Goal: Information Seeking & Learning: Check status

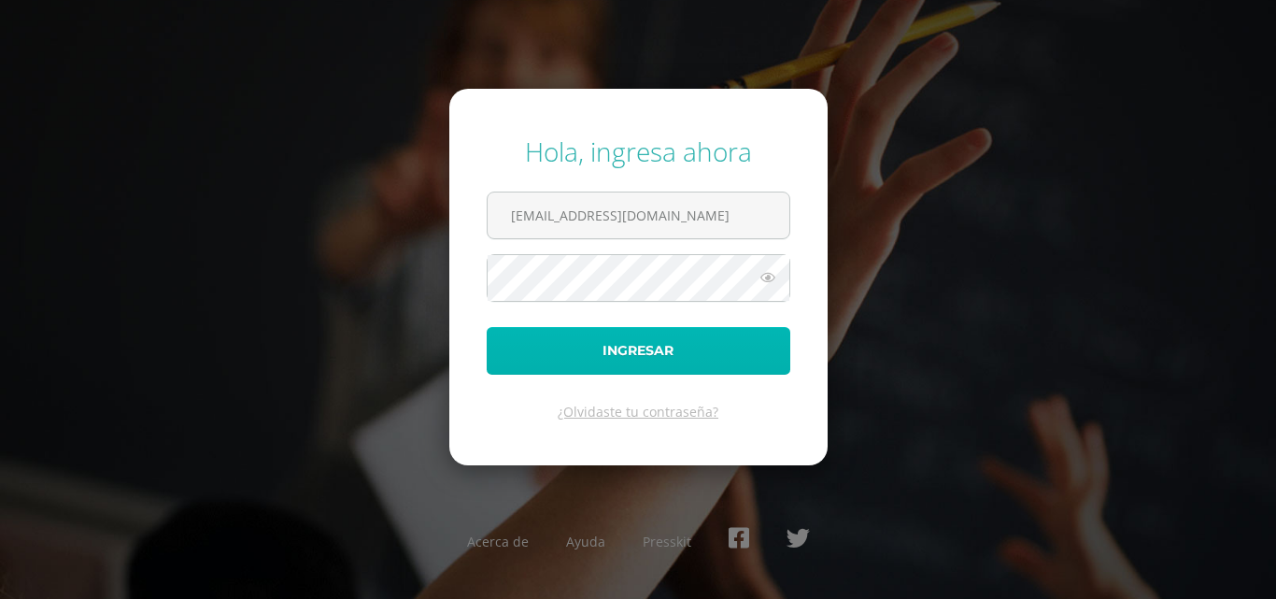
click at [678, 348] on button "Ingresar" at bounding box center [639, 351] width 304 height 48
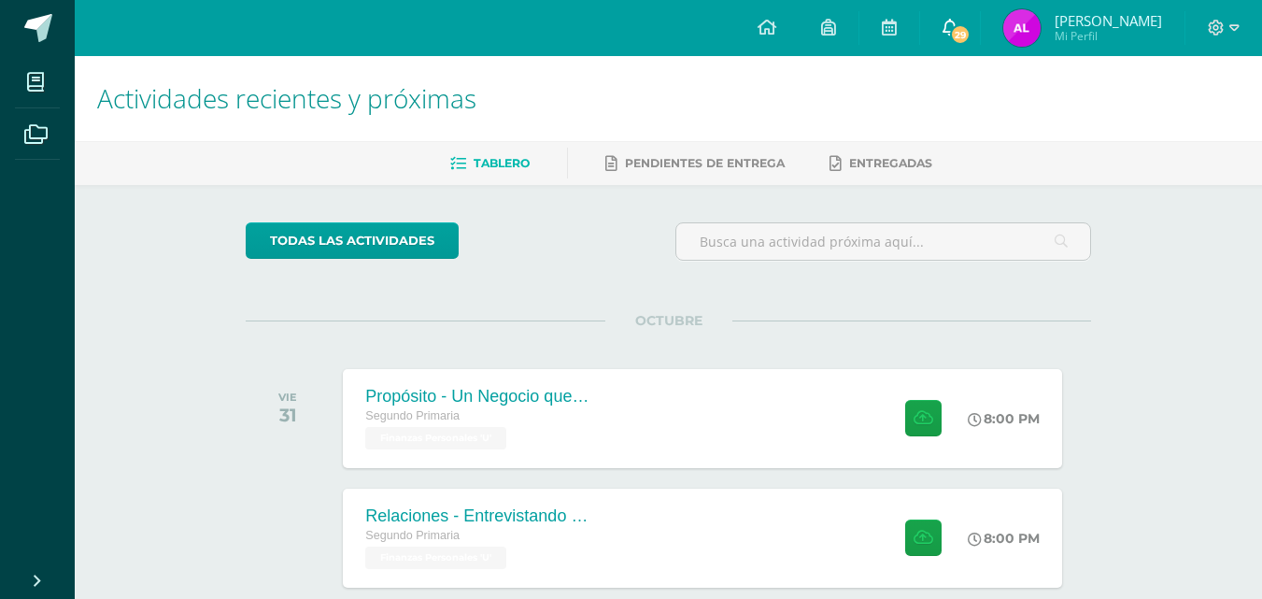
click at [971, 28] on span "29" at bounding box center [960, 34] width 21 height 21
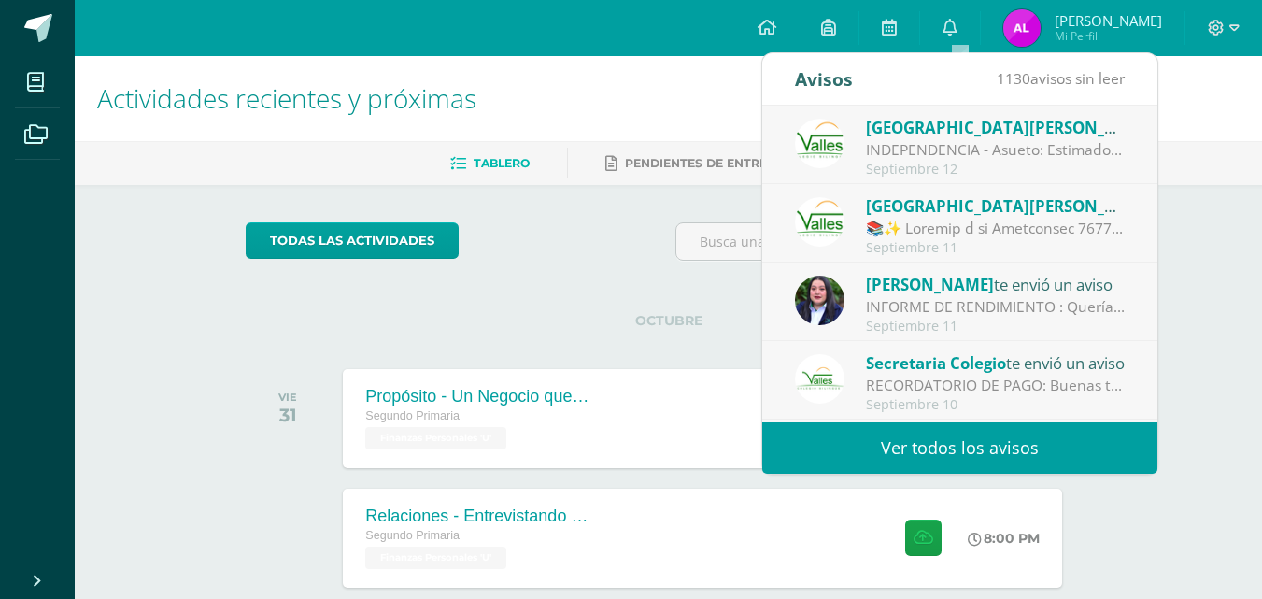
click at [928, 296] on div "INFORME DE RENDIMIENTO : Quería compartir contigo que el índice de Rendimiento …" at bounding box center [996, 306] width 260 height 21
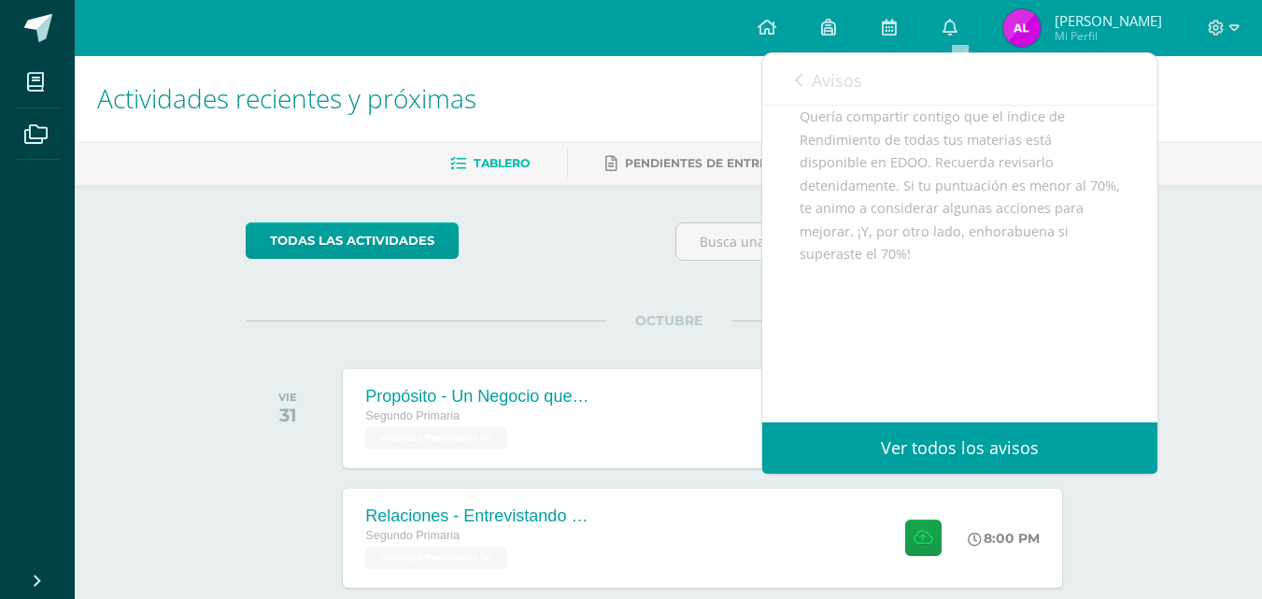
scroll to position [214, 0]
click at [1037, 449] on link "Ver todos los avisos" at bounding box center [959, 447] width 395 height 51
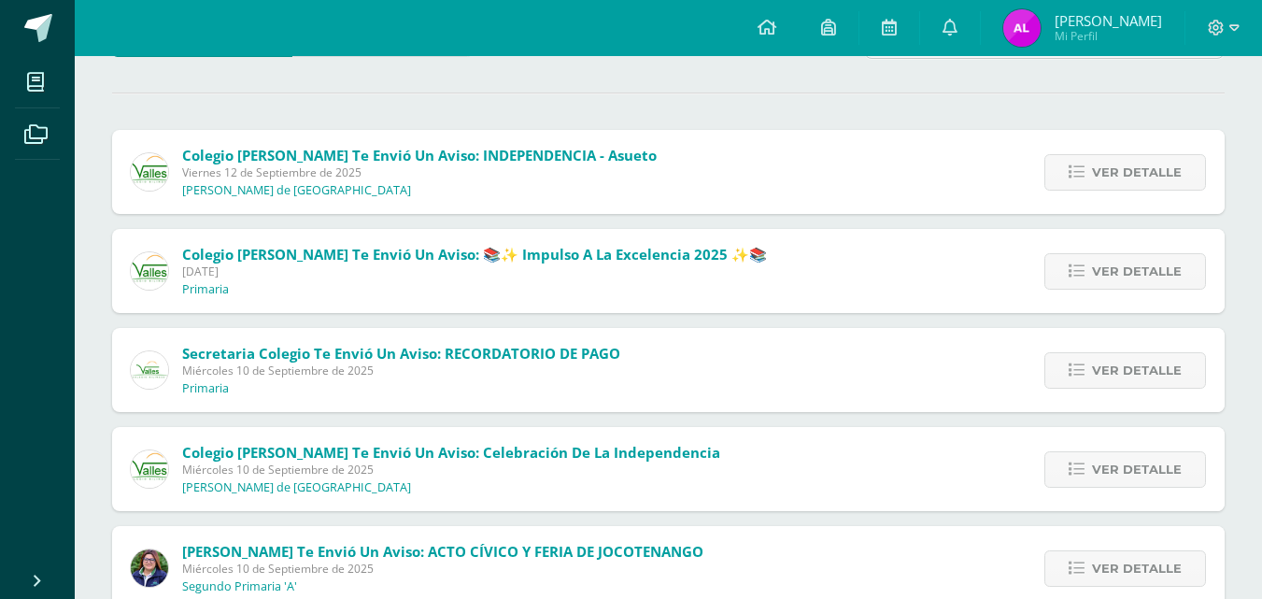
scroll to position [167, 0]
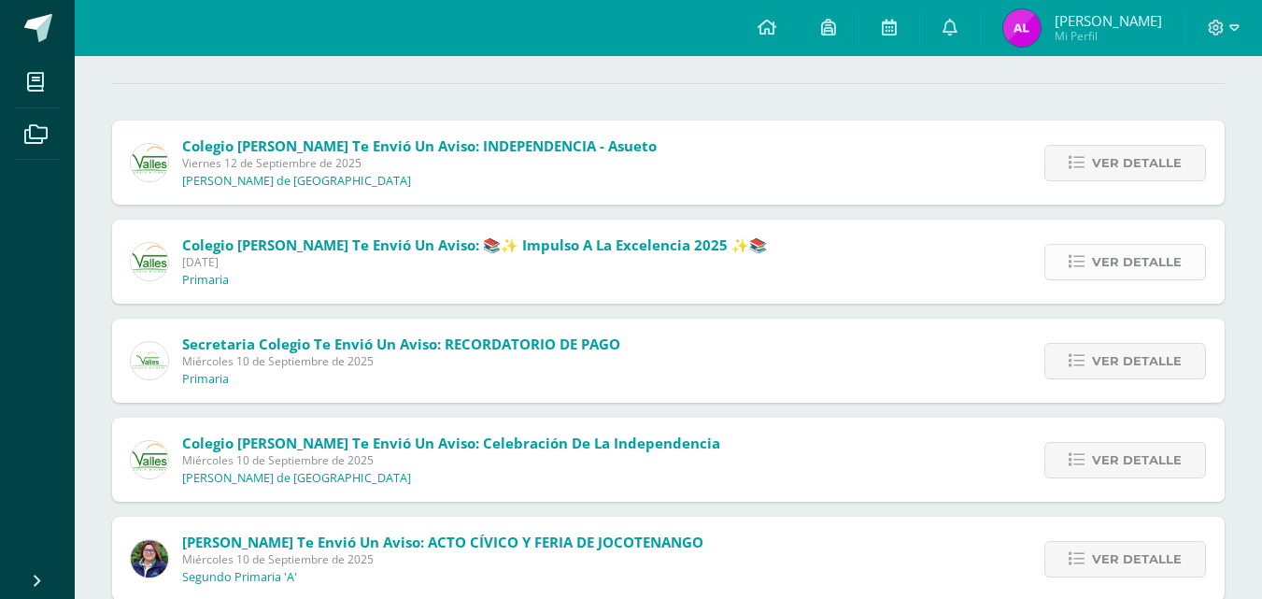
click at [1112, 252] on span "Ver detalle" at bounding box center [1137, 262] width 90 height 35
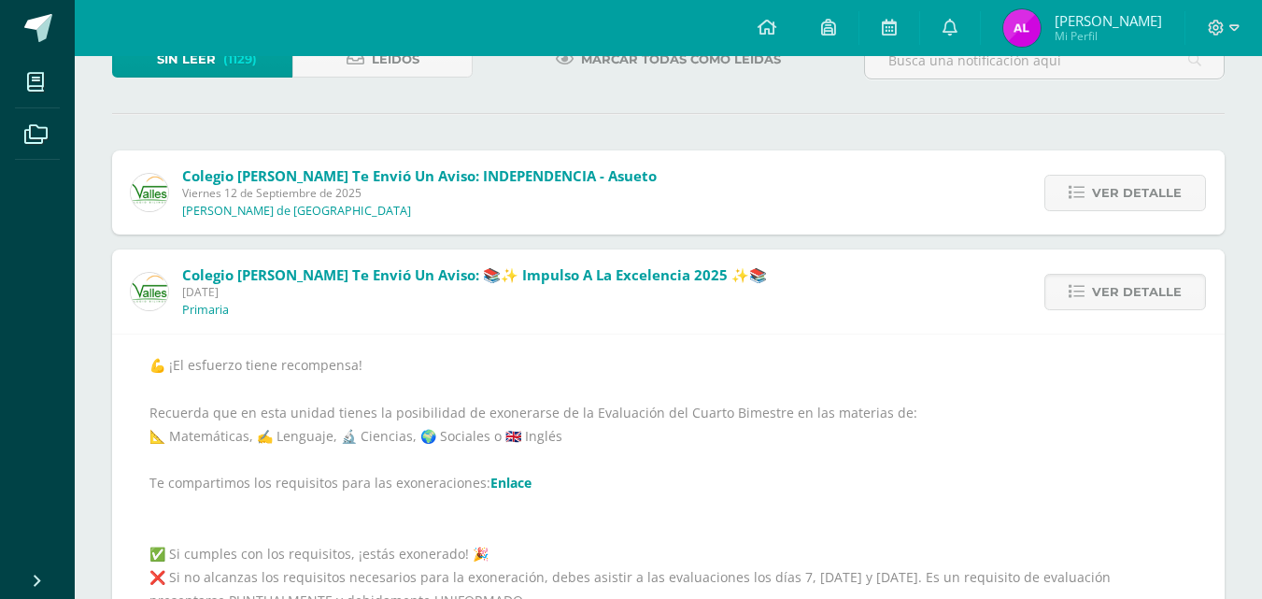
scroll to position [0, 0]
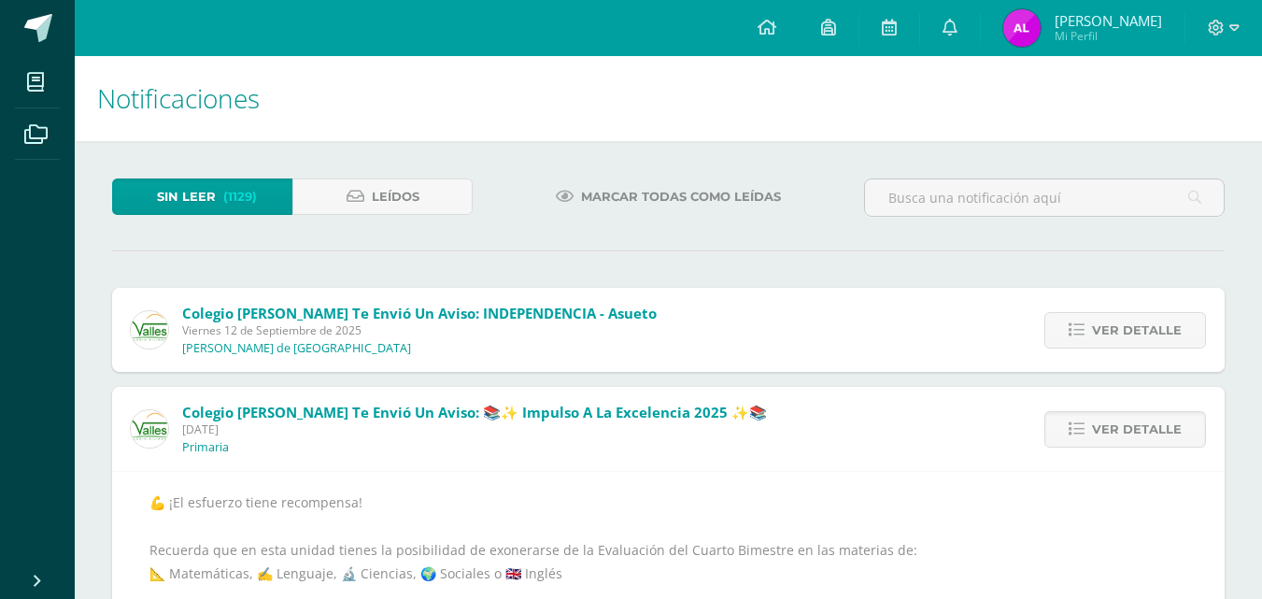
click at [1027, 26] on img at bounding box center [1021, 27] width 37 height 37
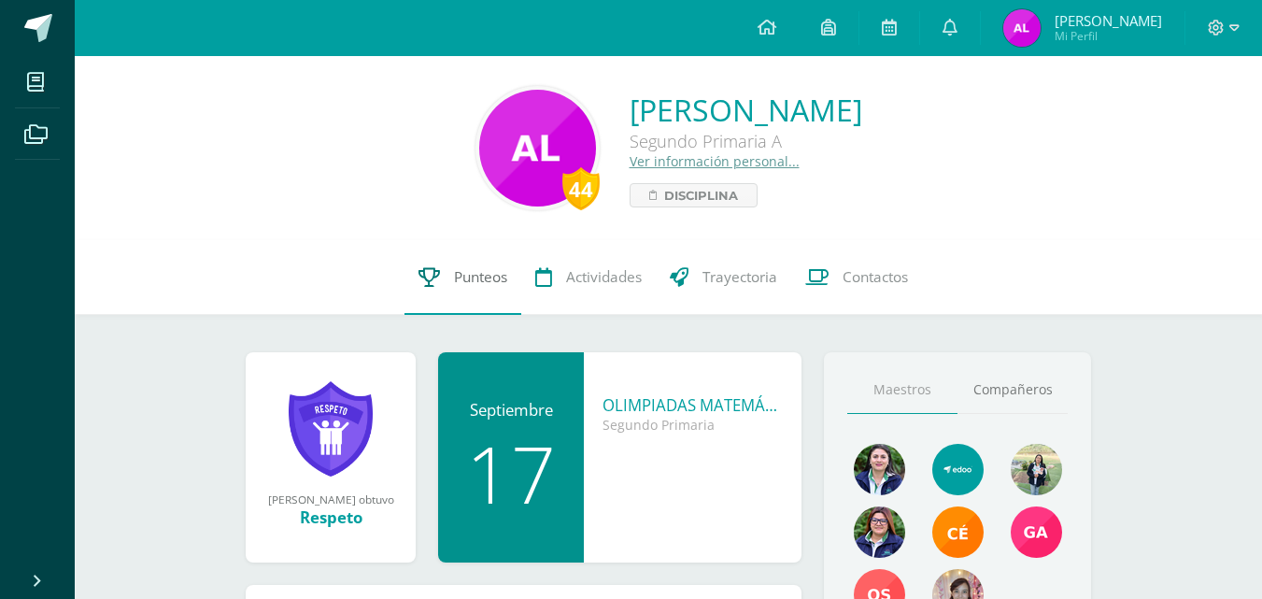
click at [460, 272] on span "Punteos" at bounding box center [480, 277] width 53 height 20
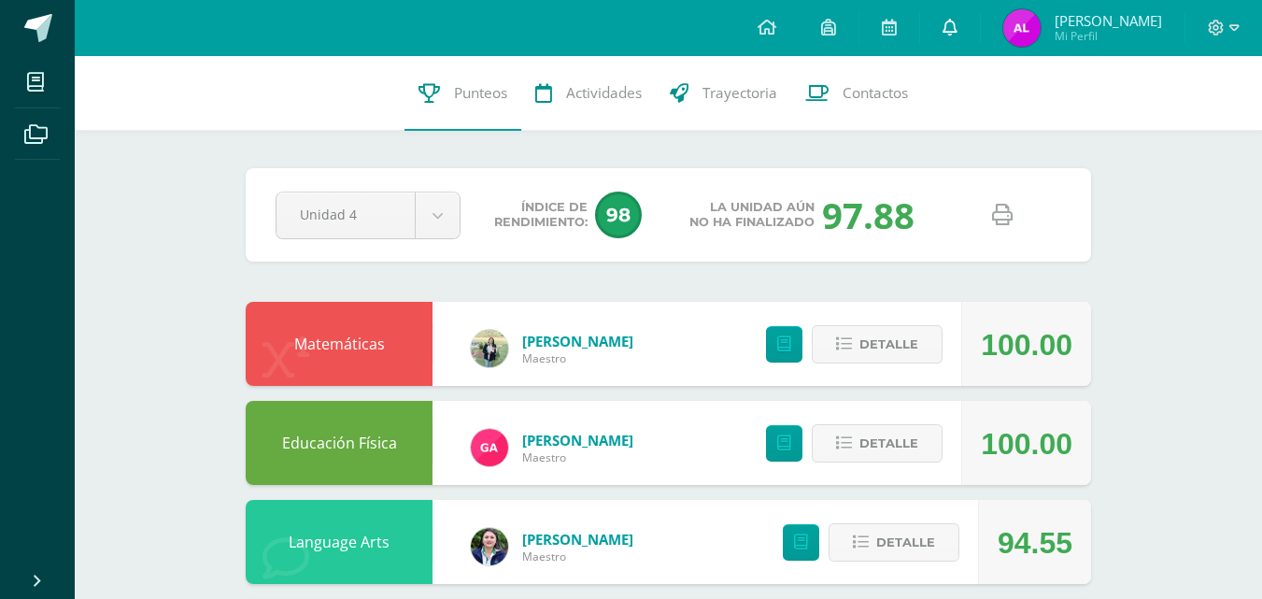
click at [952, 20] on icon at bounding box center [949, 27] width 15 height 17
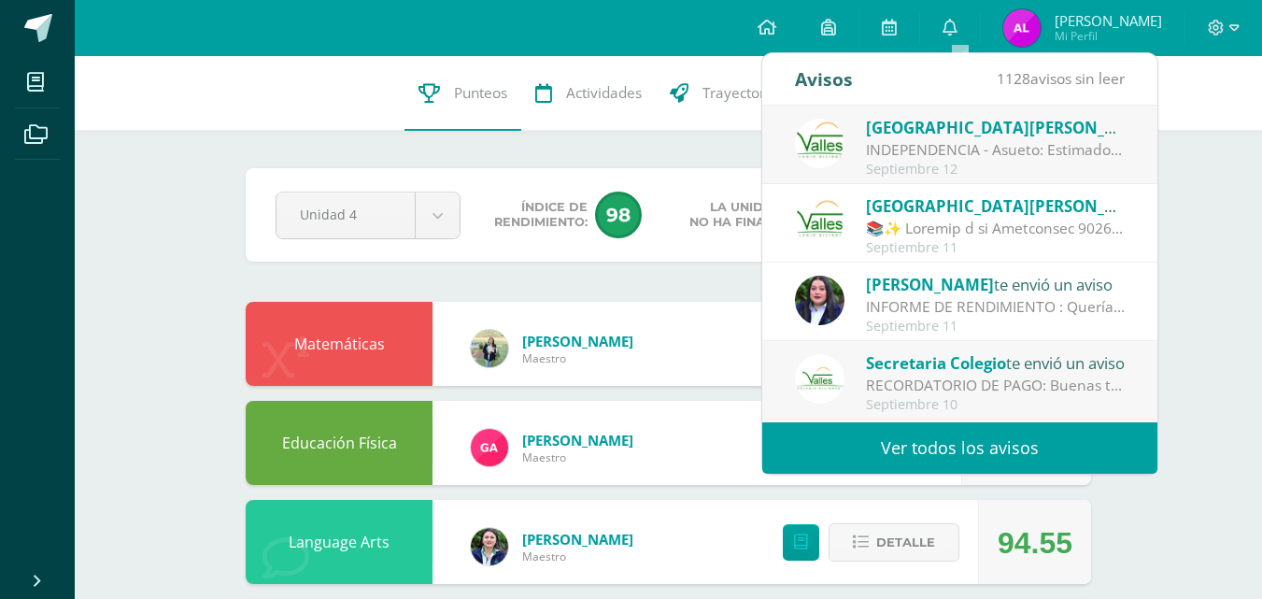
click at [881, 443] on link "Ver todos los avisos" at bounding box center [959, 447] width 395 height 51
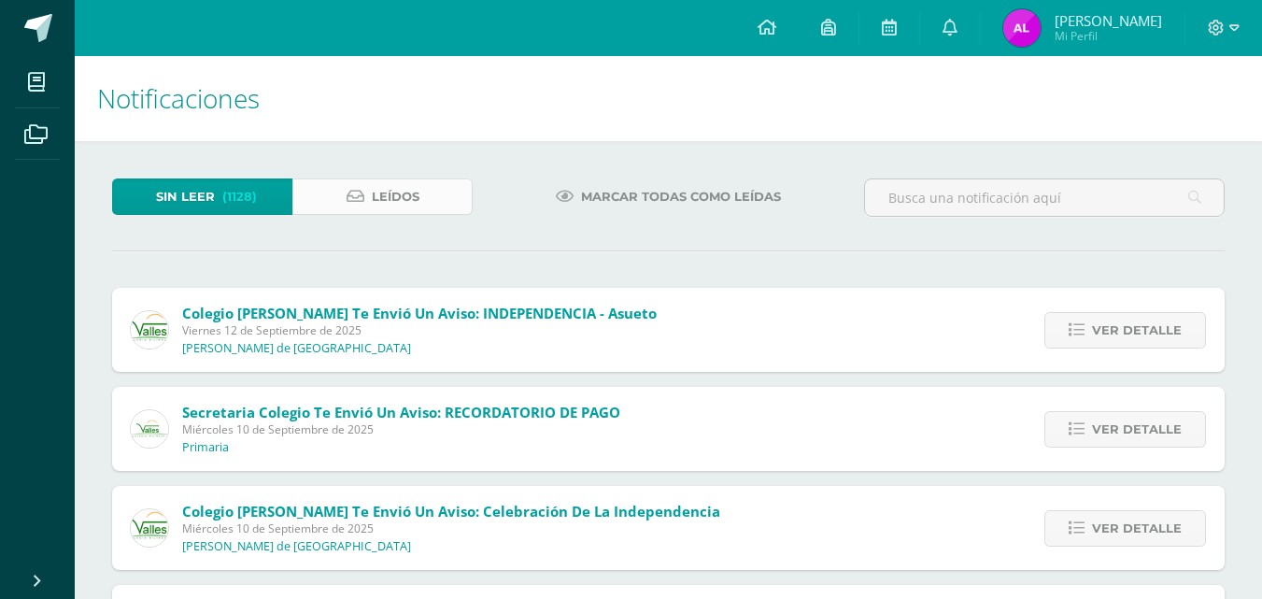
click at [424, 191] on link "Leídos" at bounding box center [382, 196] width 180 height 36
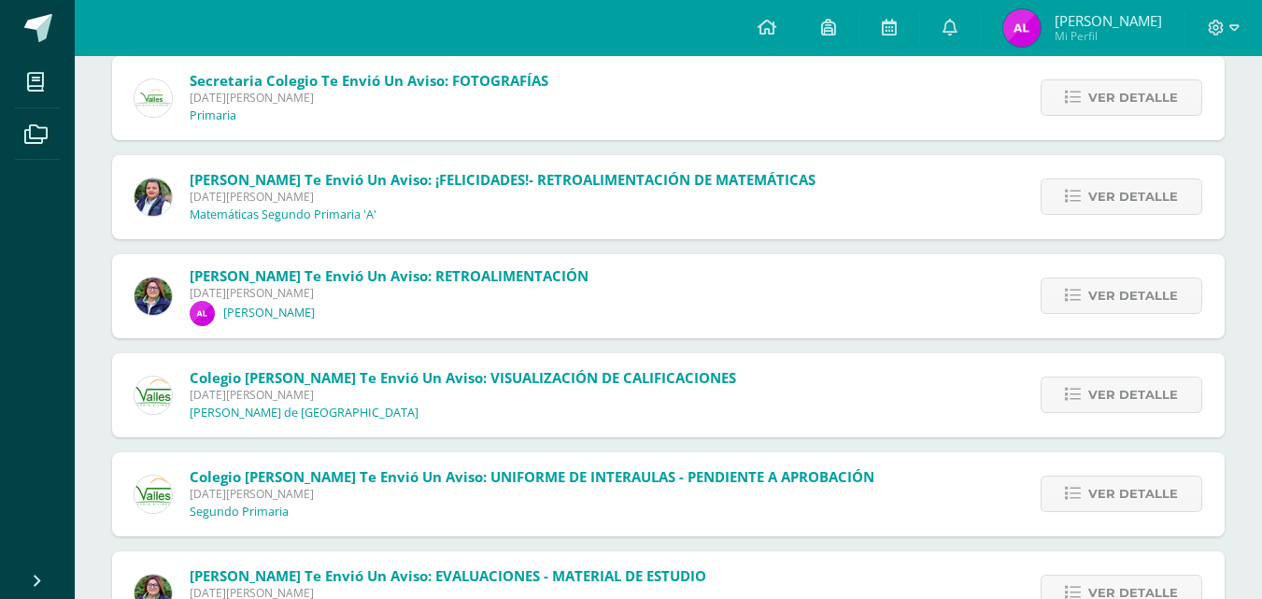
scroll to position [2147, 0]
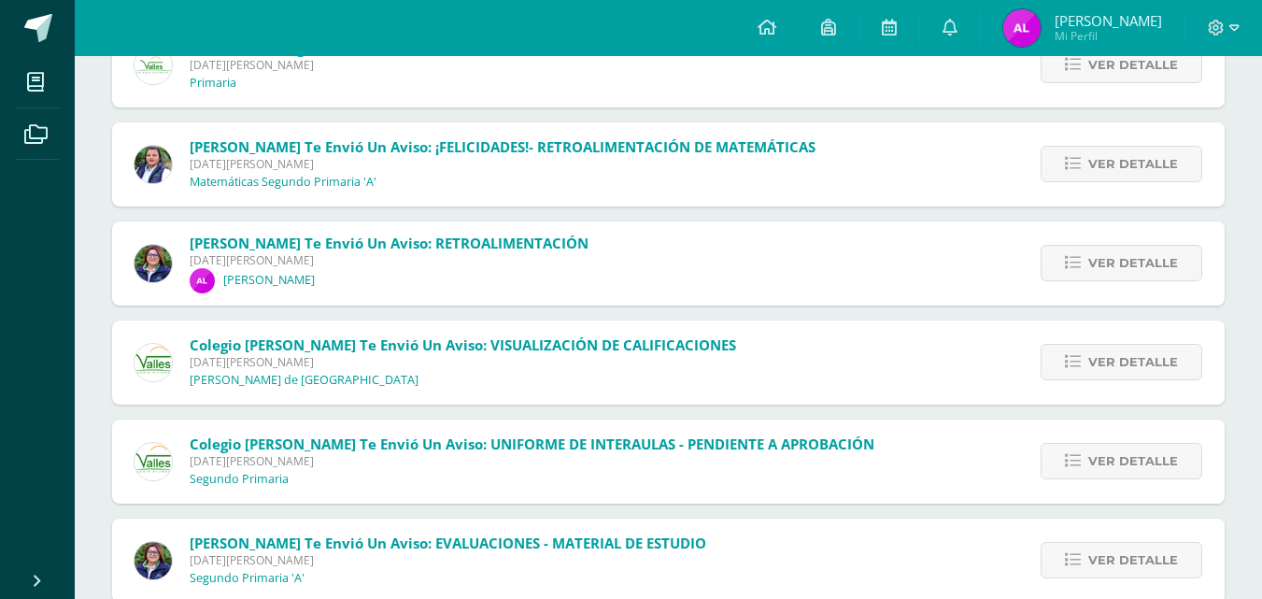
click at [584, 357] on span "[DATE][PERSON_NAME]" at bounding box center [463, 362] width 546 height 16
click at [1106, 366] on span "Ver detalle" at bounding box center [1133, 362] width 90 height 35
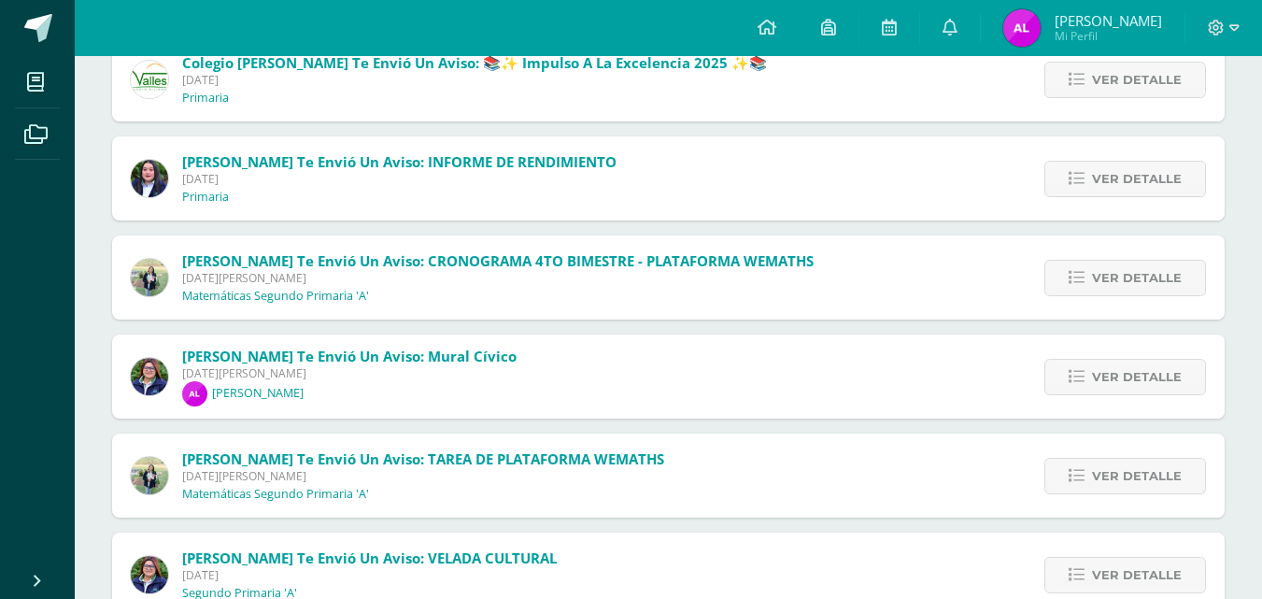
scroll to position [243, 0]
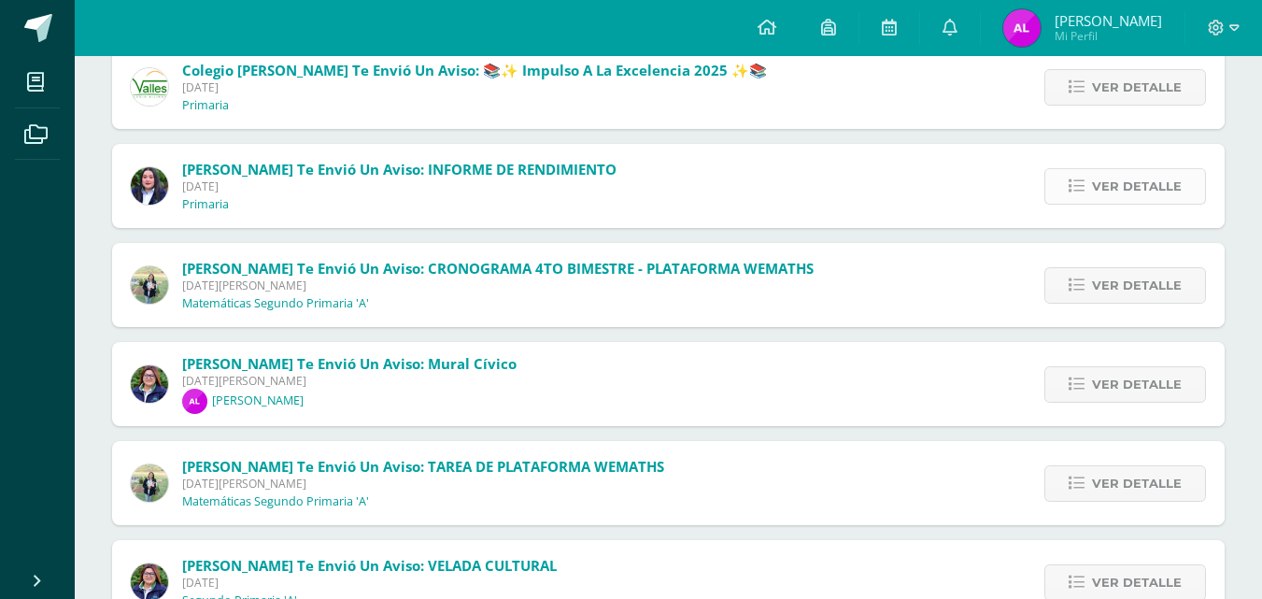
click at [1084, 178] on icon at bounding box center [1077, 186] width 16 height 16
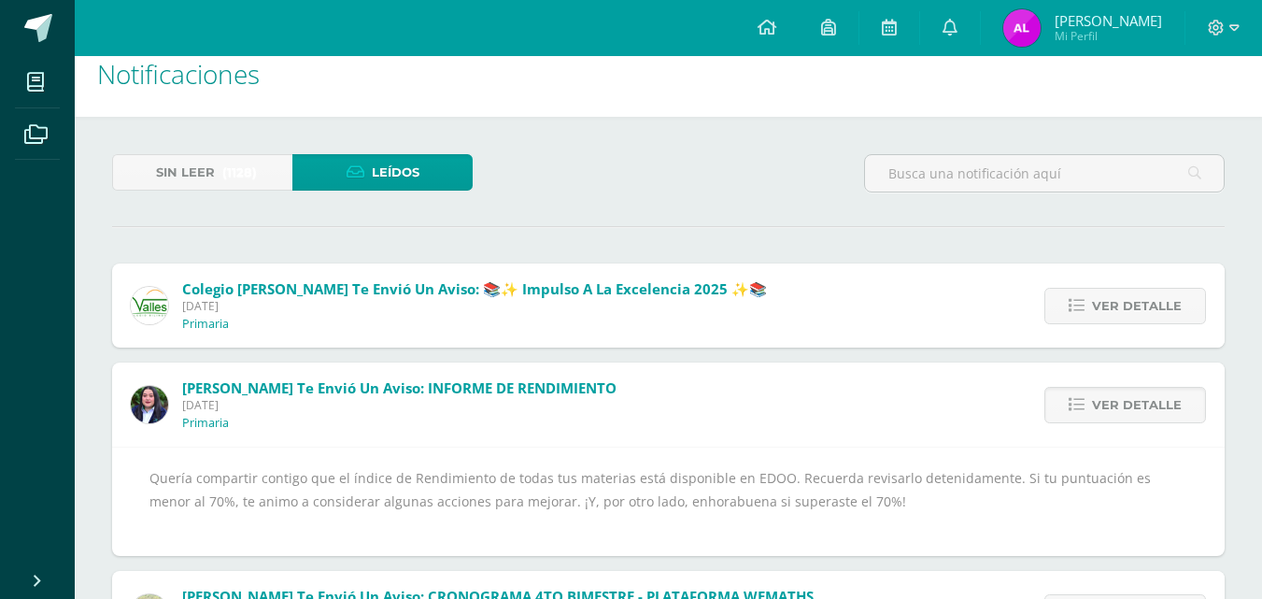
scroll to position [32, 0]
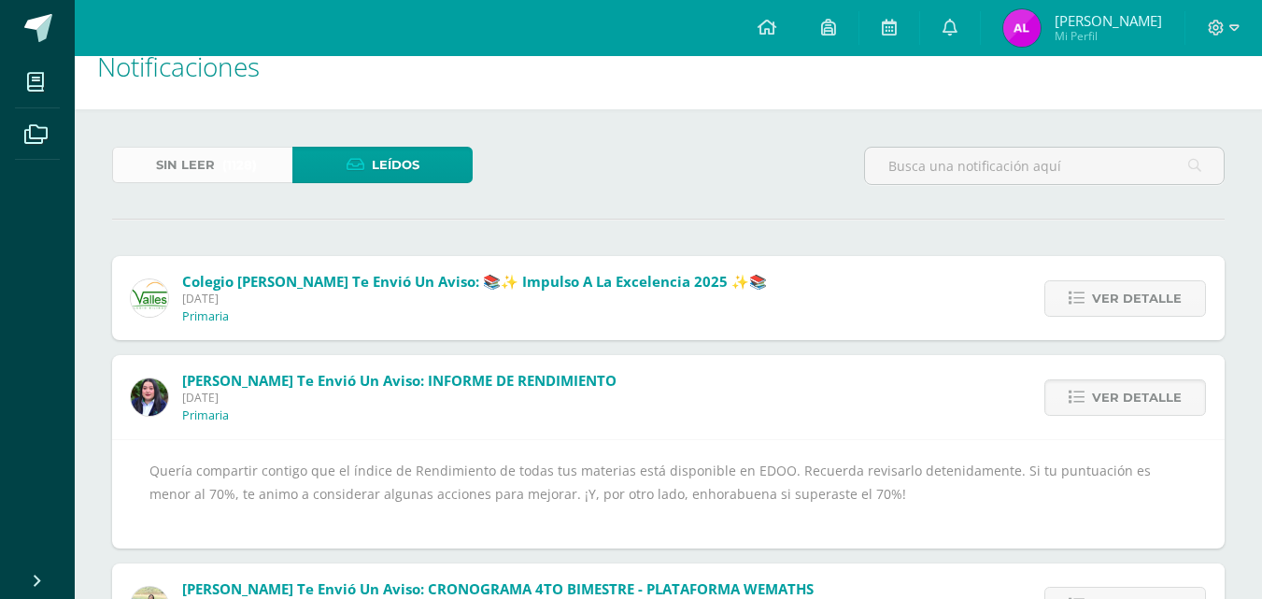
click at [222, 152] on span "(1128)" at bounding box center [239, 165] width 35 height 35
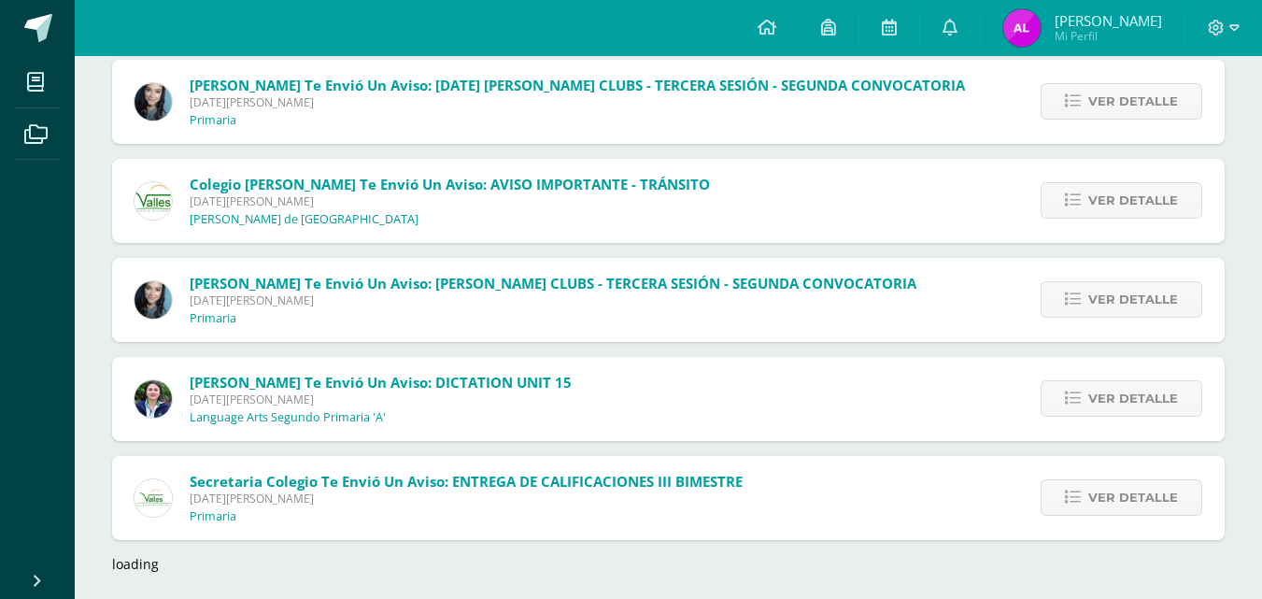
scroll to position [2715, 0]
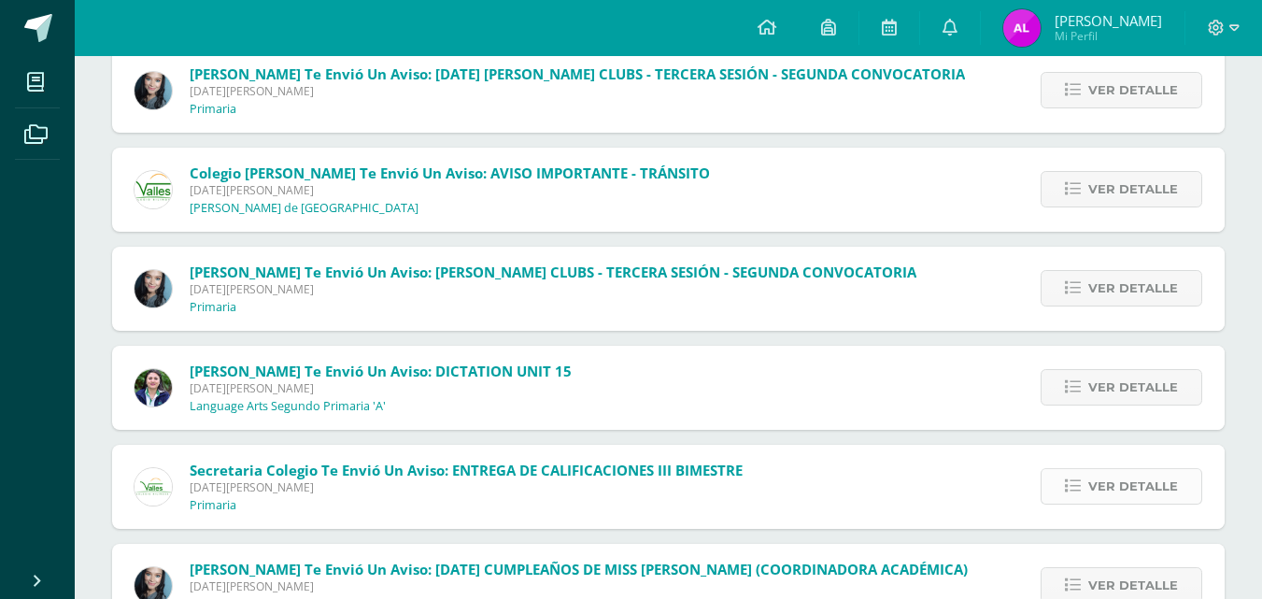
click at [1112, 477] on span "Ver detalle" at bounding box center [1133, 486] width 90 height 35
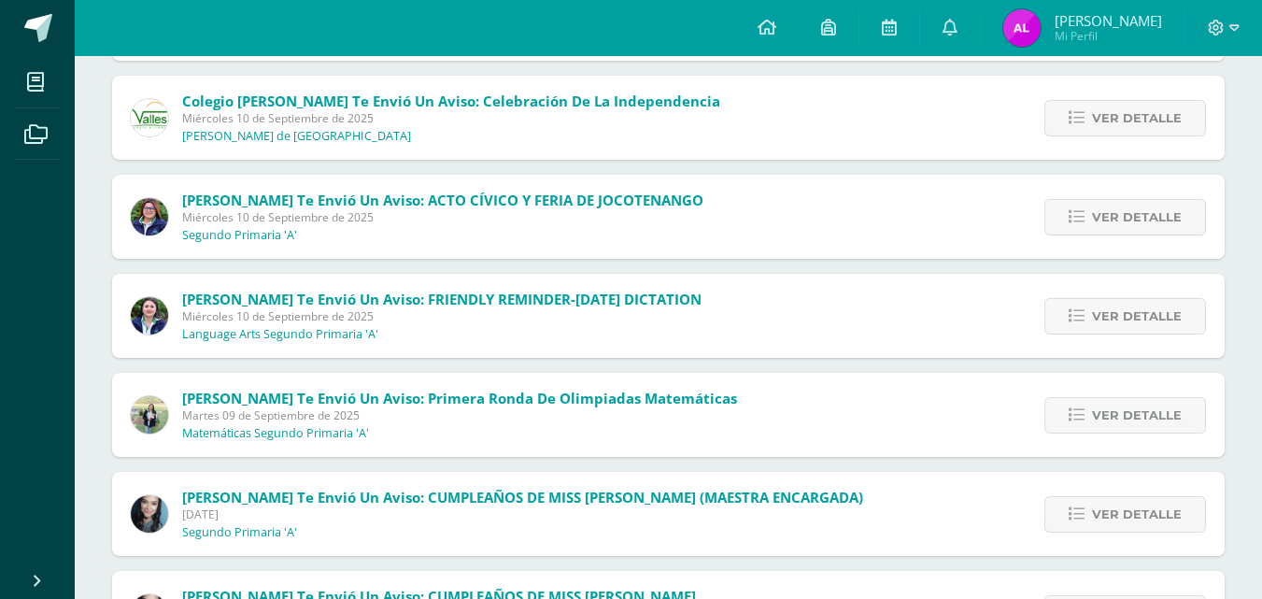
scroll to position [0, 0]
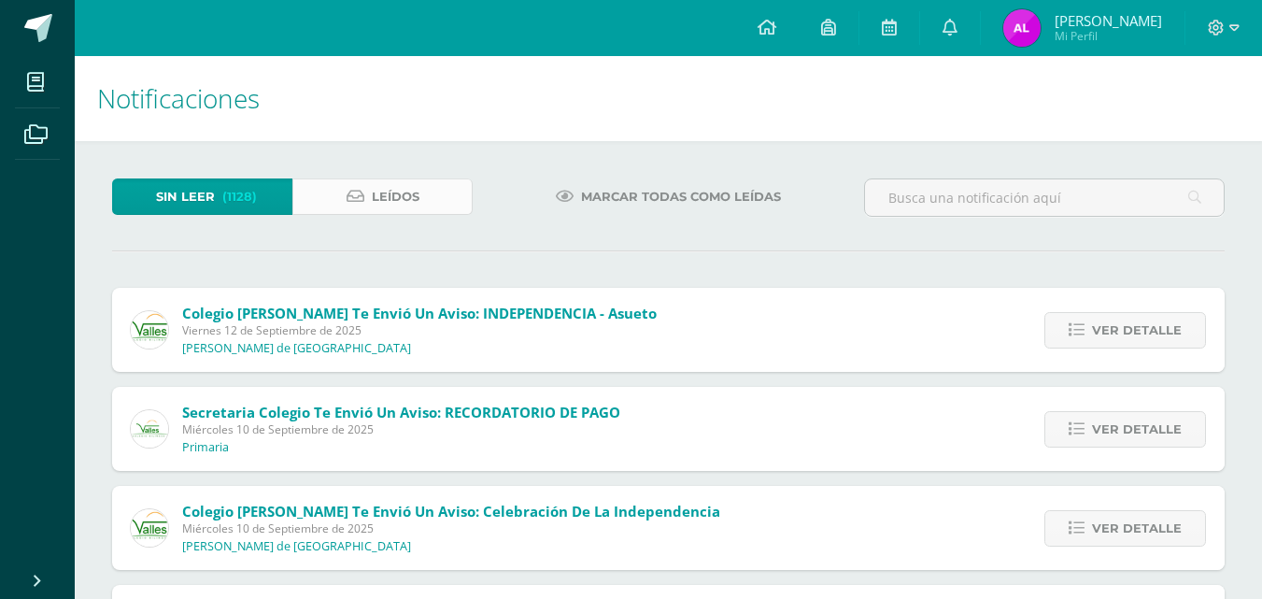
click at [404, 193] on span "Leídos" at bounding box center [396, 196] width 48 height 35
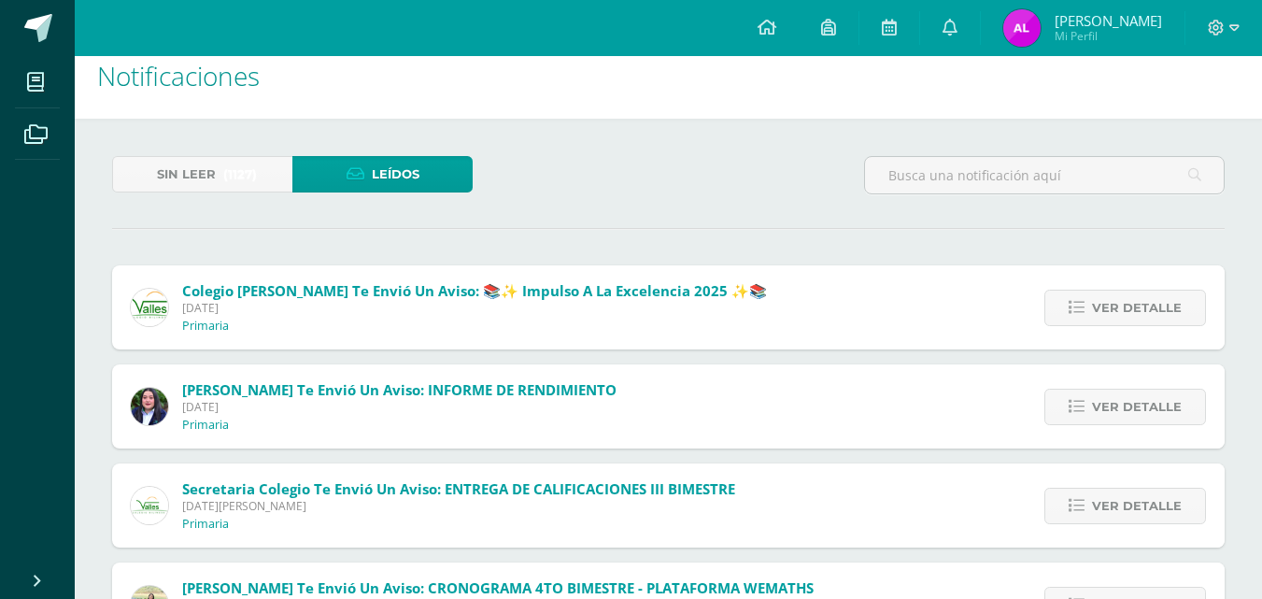
scroll to position [64, 0]
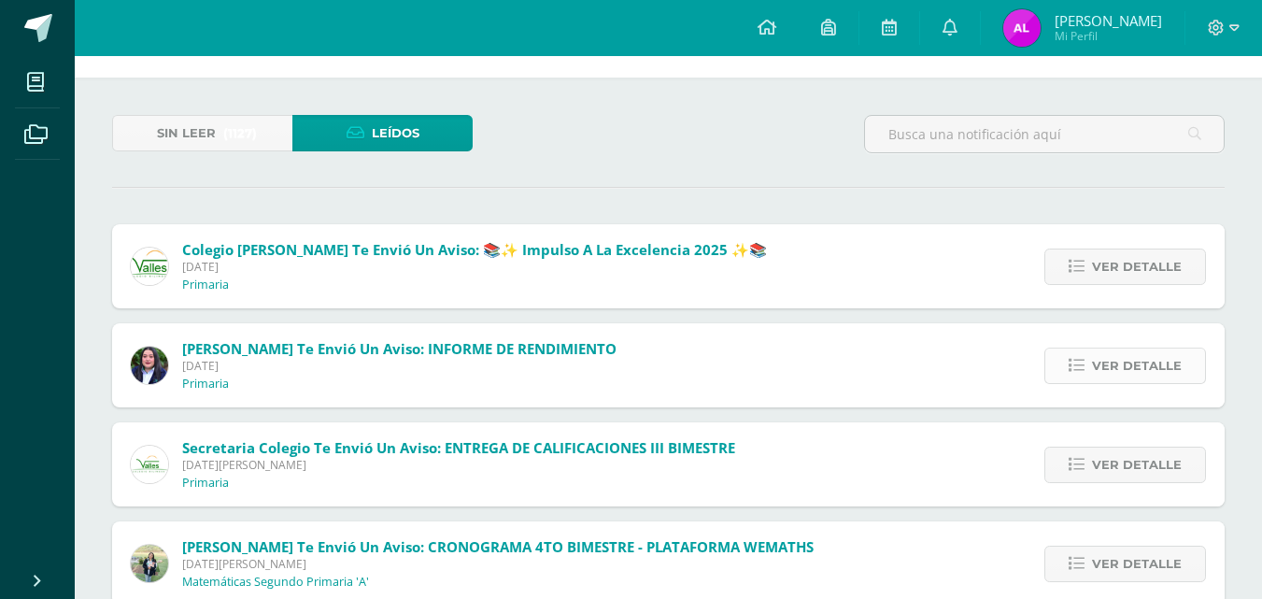
click at [1125, 359] on span "Ver detalle" at bounding box center [1137, 365] width 90 height 35
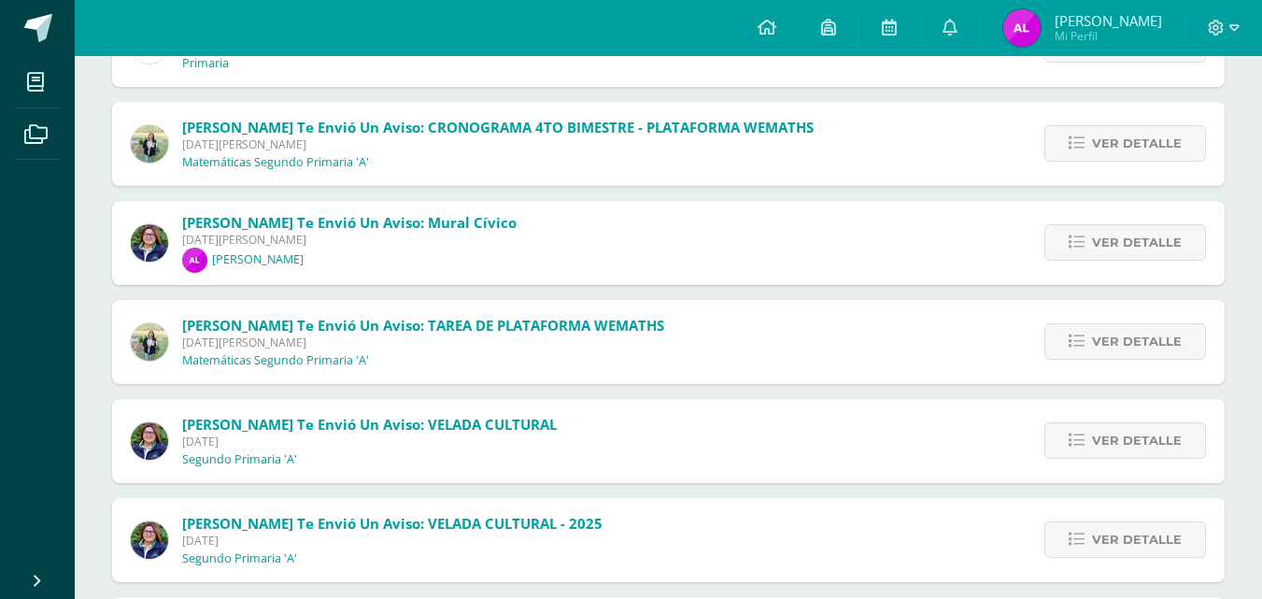
scroll to position [0, 0]
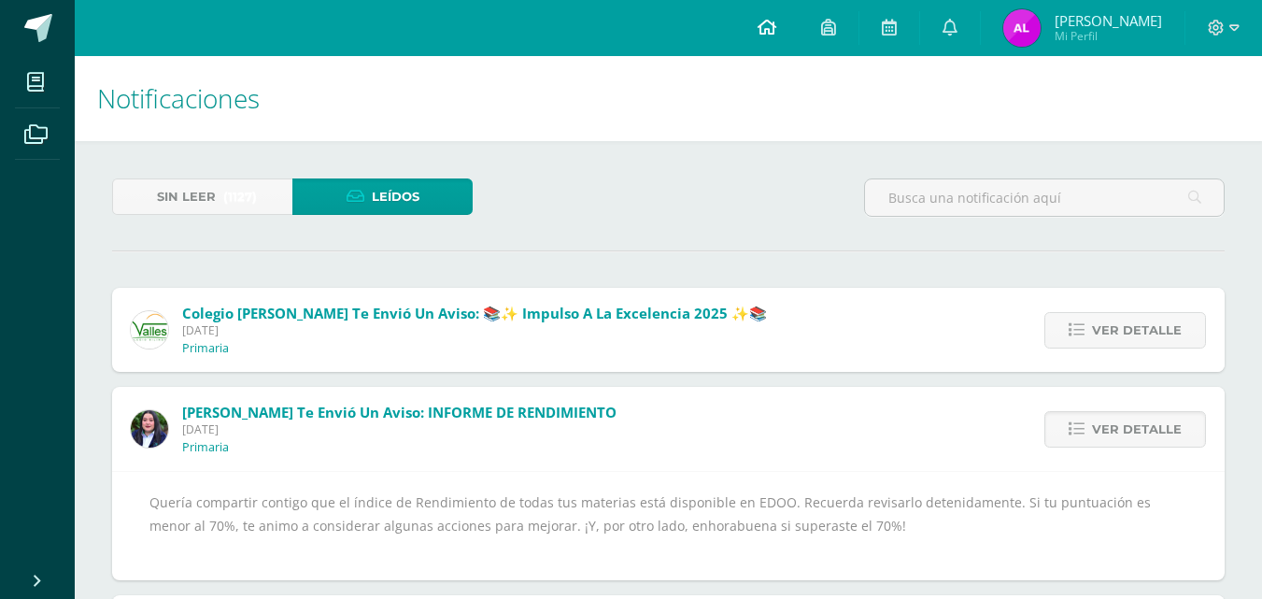
click at [776, 30] on icon at bounding box center [767, 27] width 19 height 17
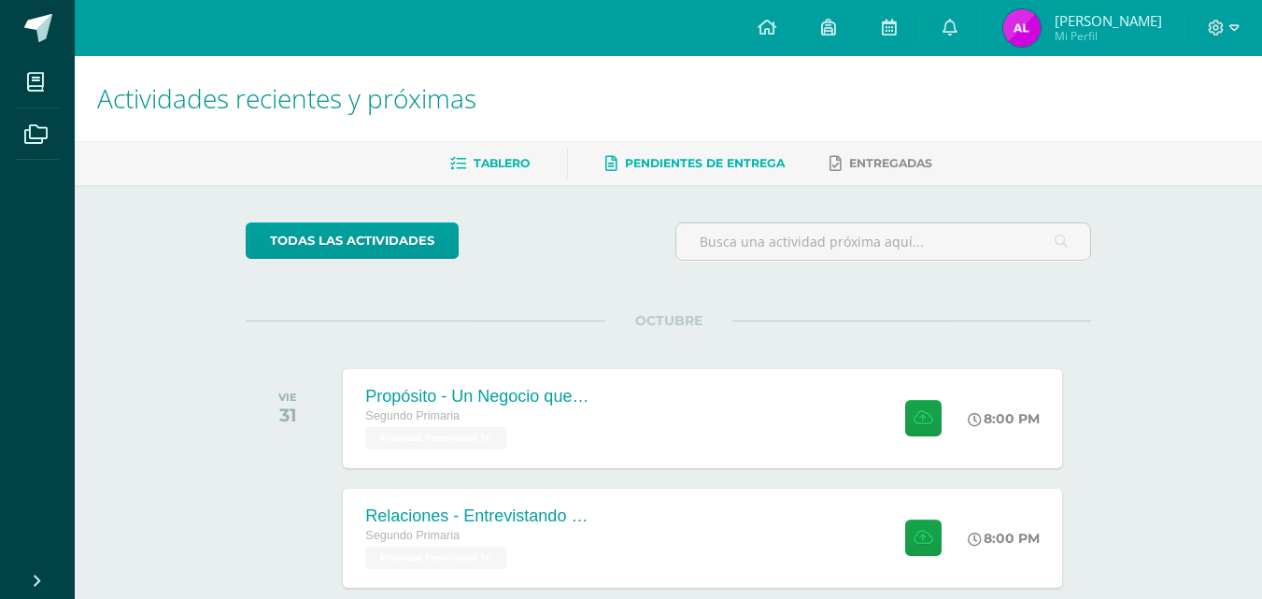
click at [682, 161] on span "Pendientes de entrega" at bounding box center [705, 163] width 160 height 14
click at [899, 161] on span "Entregadas" at bounding box center [890, 163] width 83 height 14
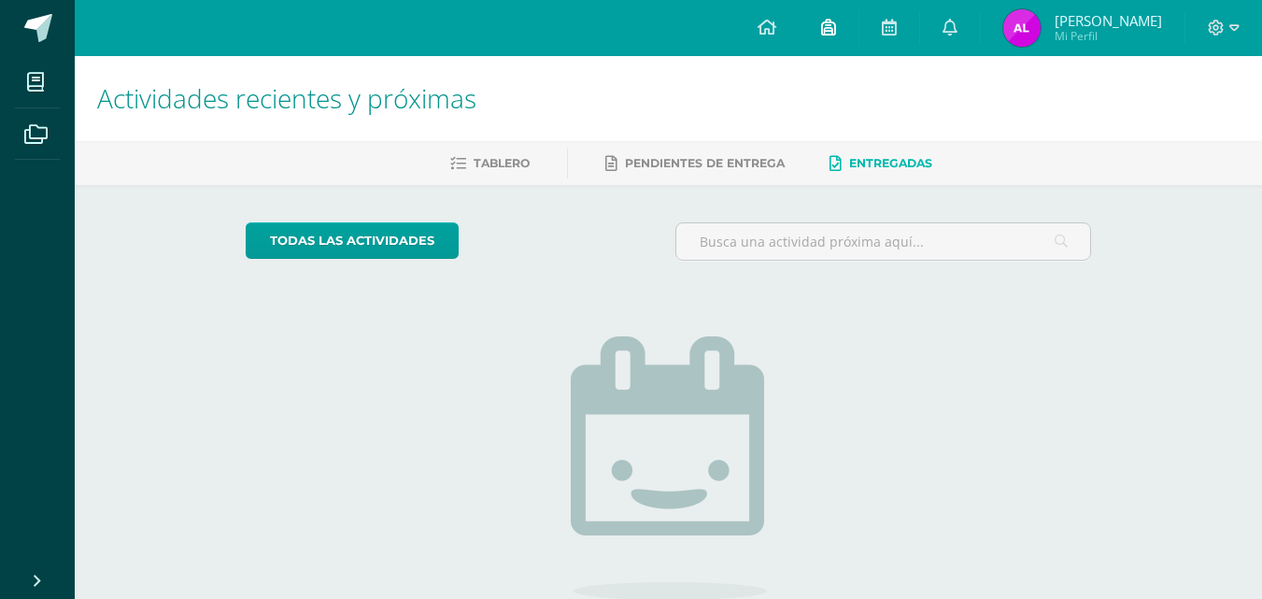
click at [836, 20] on icon at bounding box center [828, 27] width 15 height 17
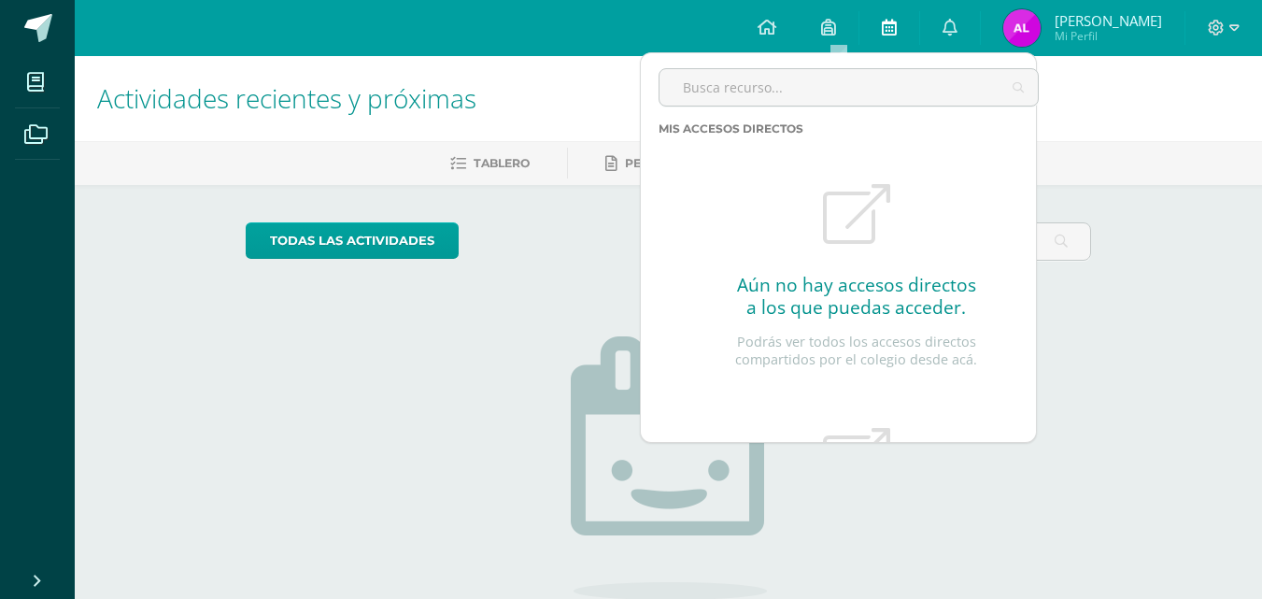
click at [897, 23] on icon at bounding box center [889, 27] width 15 height 17
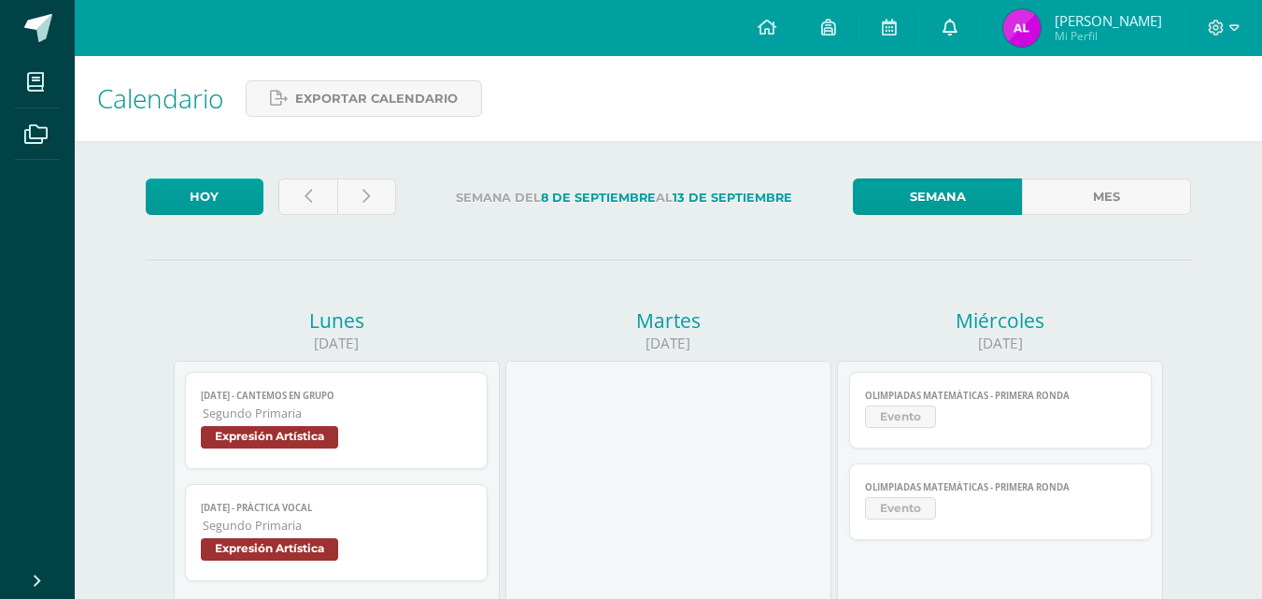
click at [957, 27] on icon at bounding box center [949, 27] width 15 height 17
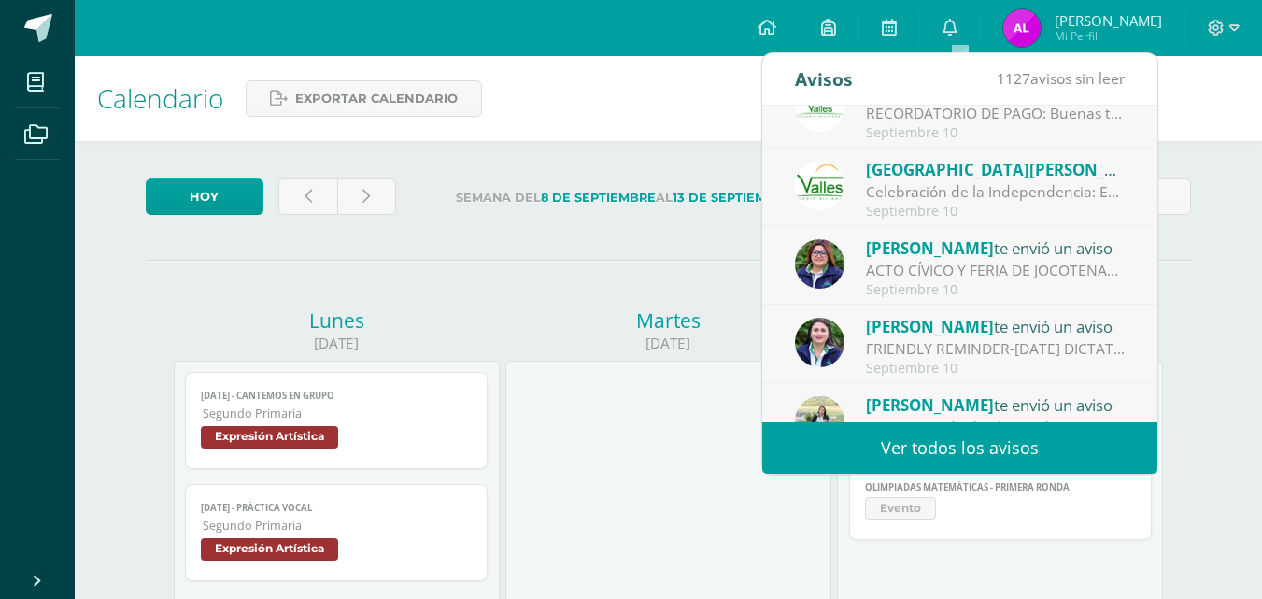
scroll to position [311, 0]
